Goal: Task Accomplishment & Management: Complete application form

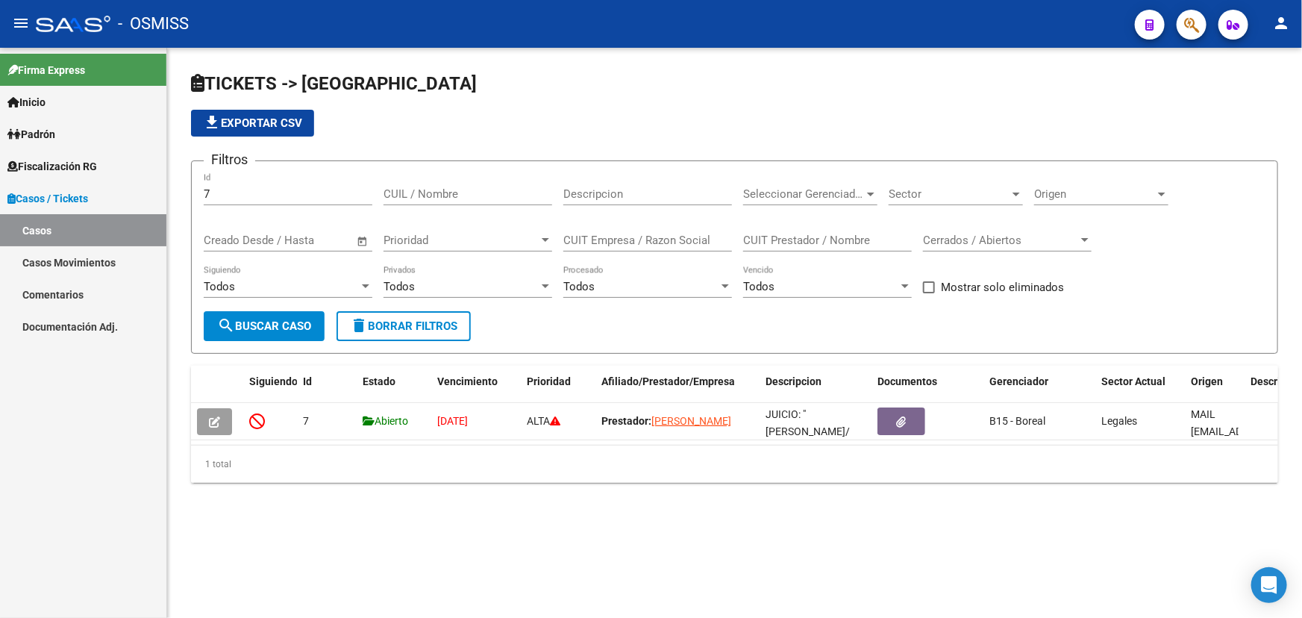
click at [39, 241] on link "Casos" at bounding box center [83, 230] width 166 height 32
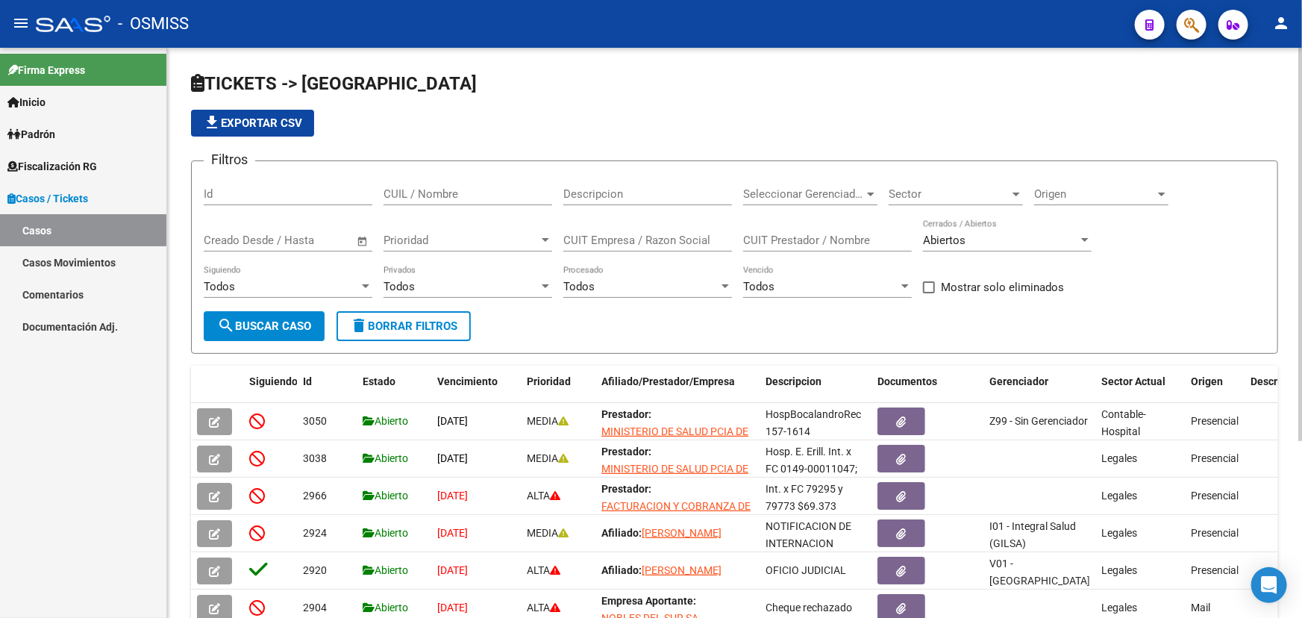
scroll to position [67, 0]
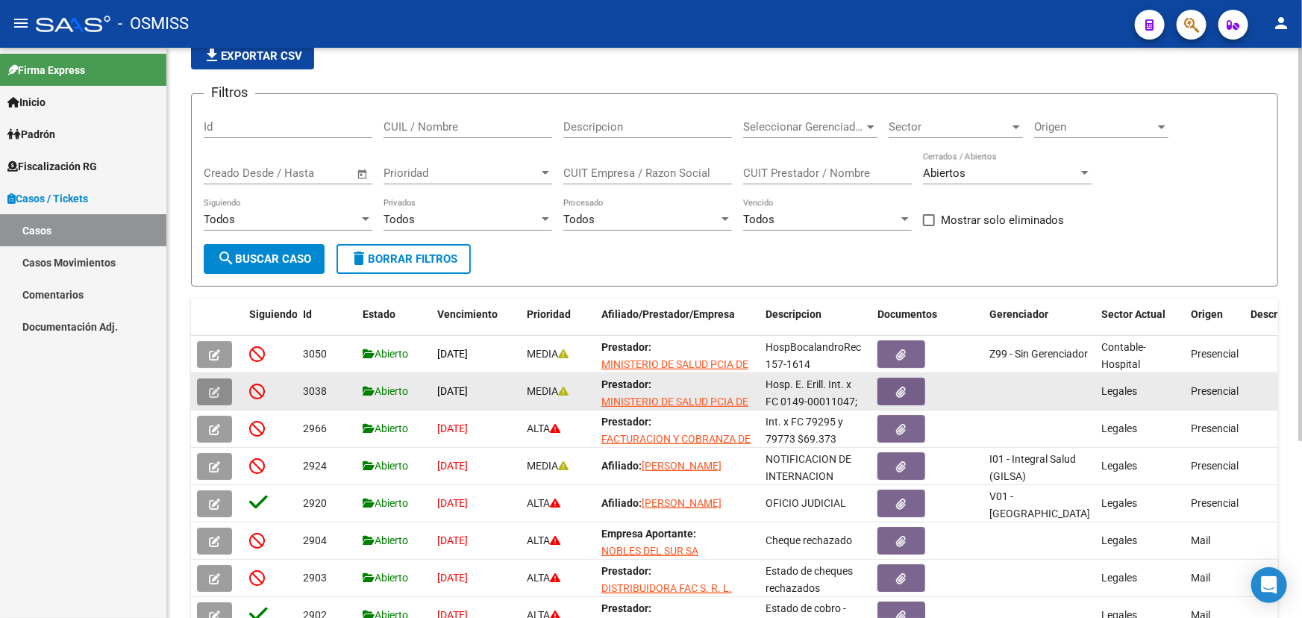
click at [226, 392] on button "button" at bounding box center [214, 391] width 35 height 27
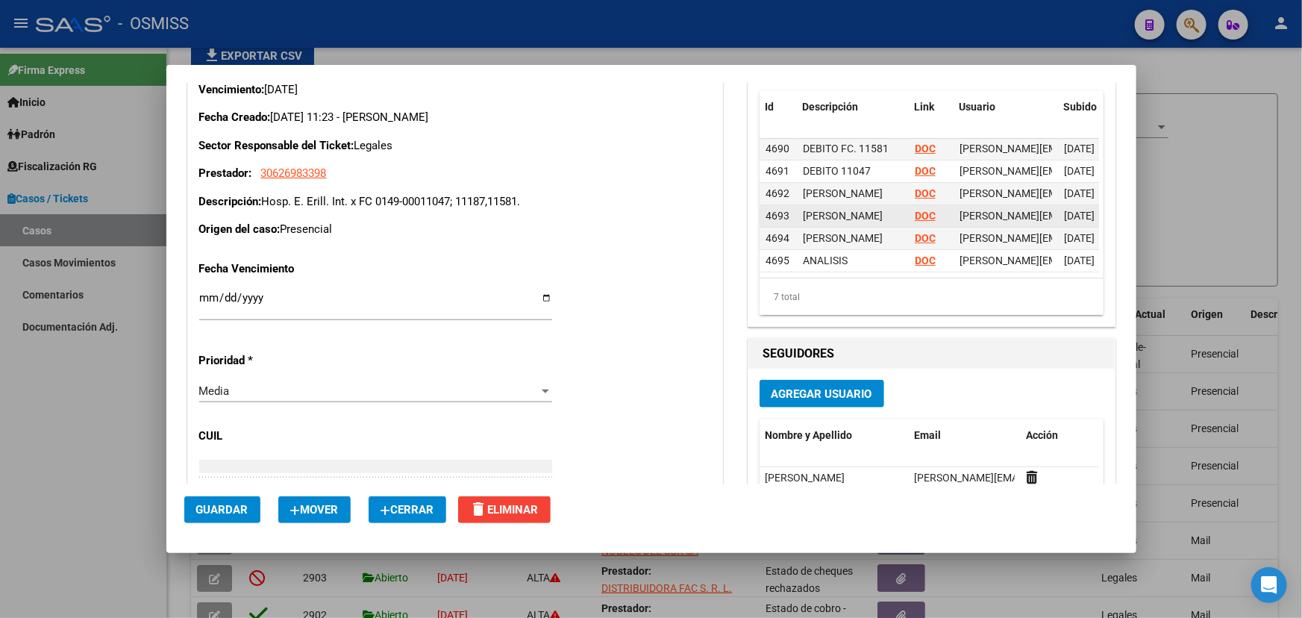
scroll to position [611, 0]
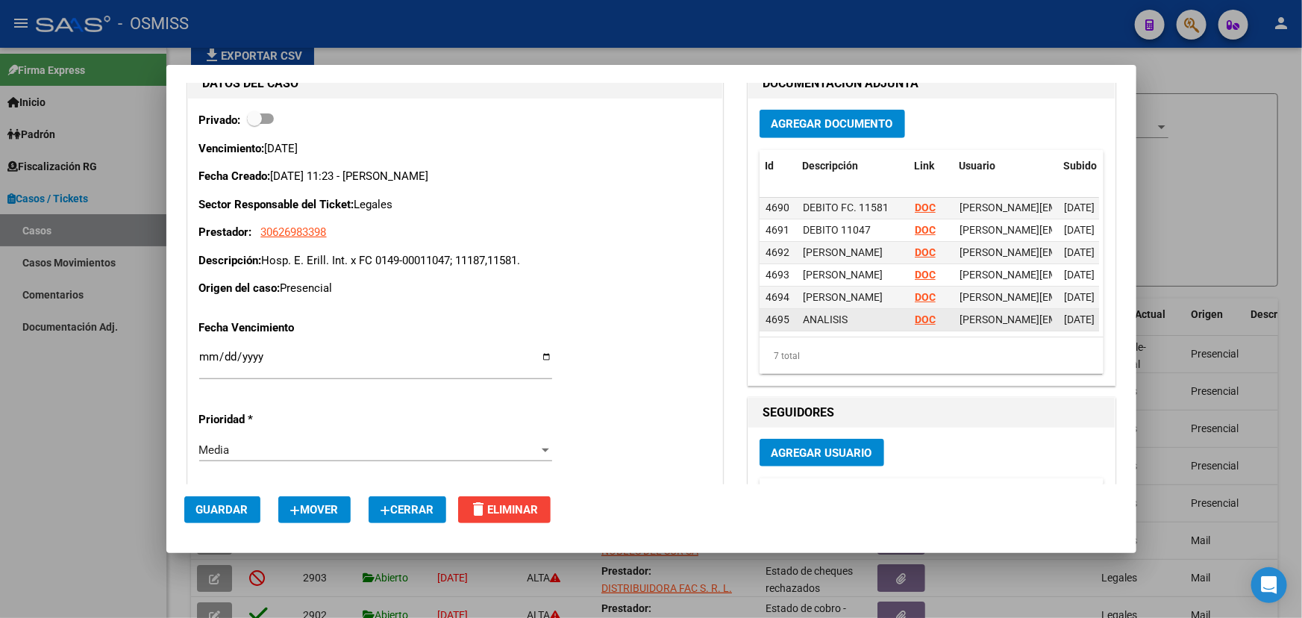
click at [921, 313] on strong "DOC" at bounding box center [925, 319] width 21 height 12
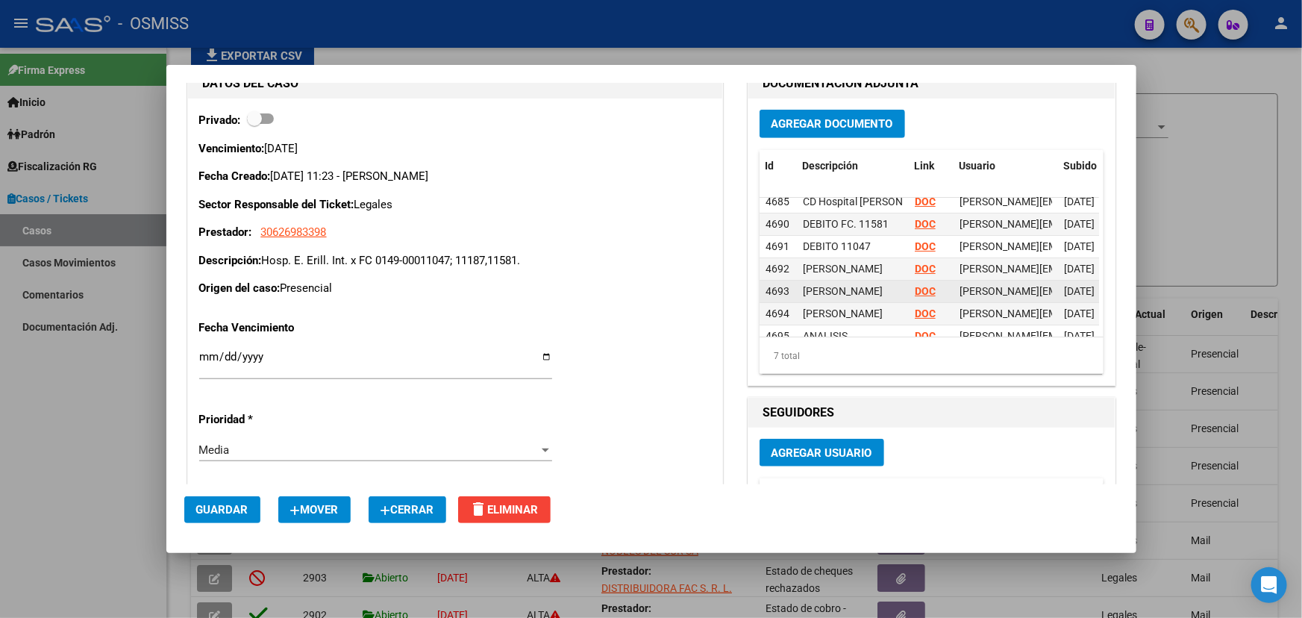
scroll to position [0, 0]
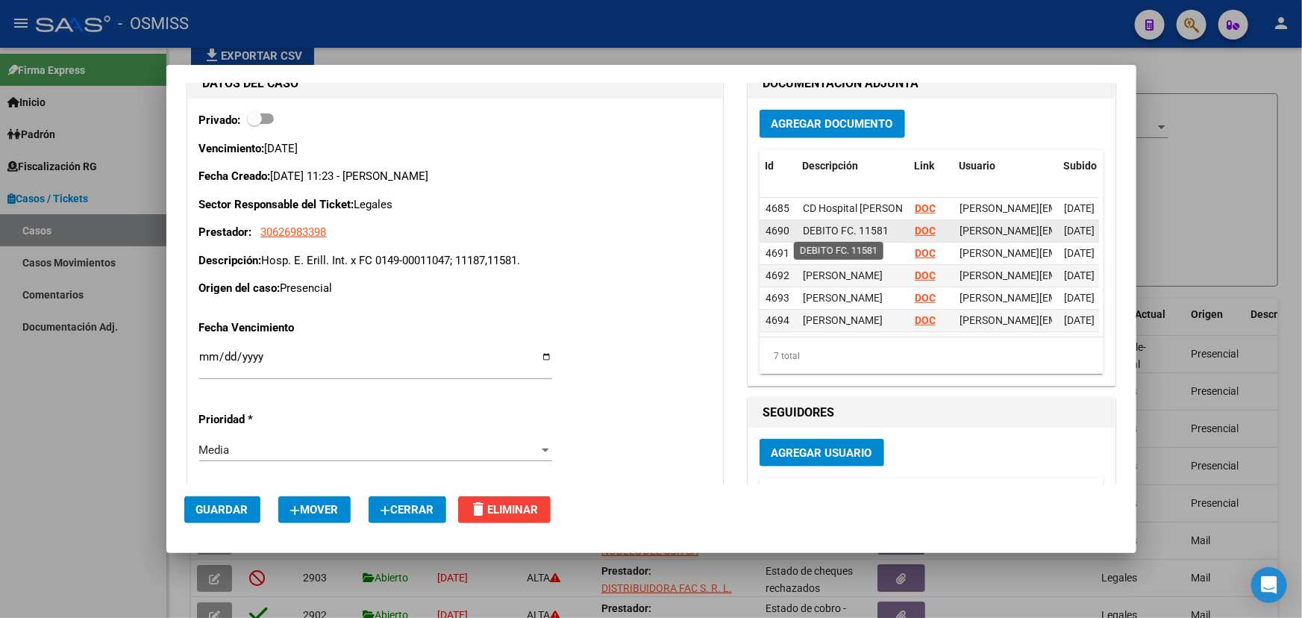
drag, startPoint x: 884, startPoint y: 225, endPoint x: 834, endPoint y: 224, distance: 49.3
click at [834, 224] on div "DEBITO FC. 11581" at bounding box center [853, 230] width 100 height 17
click at [856, 230] on span "DEBITO FC. 11581" at bounding box center [846, 231] width 86 height 12
click at [915, 253] on strong "DOC" at bounding box center [925, 253] width 21 height 12
